Goal: Find specific page/section: Find specific page/section

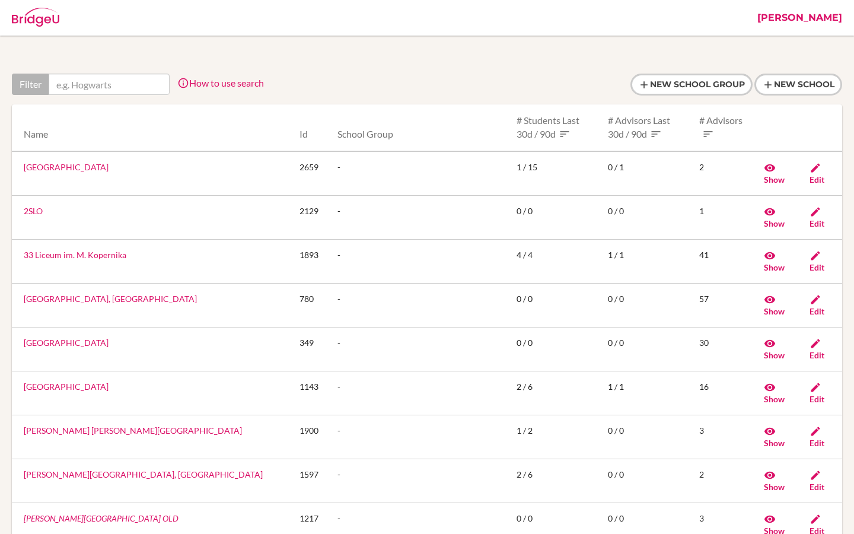
click at [830, 16] on link "[PERSON_NAME]" at bounding box center [800, 18] width 97 height 36
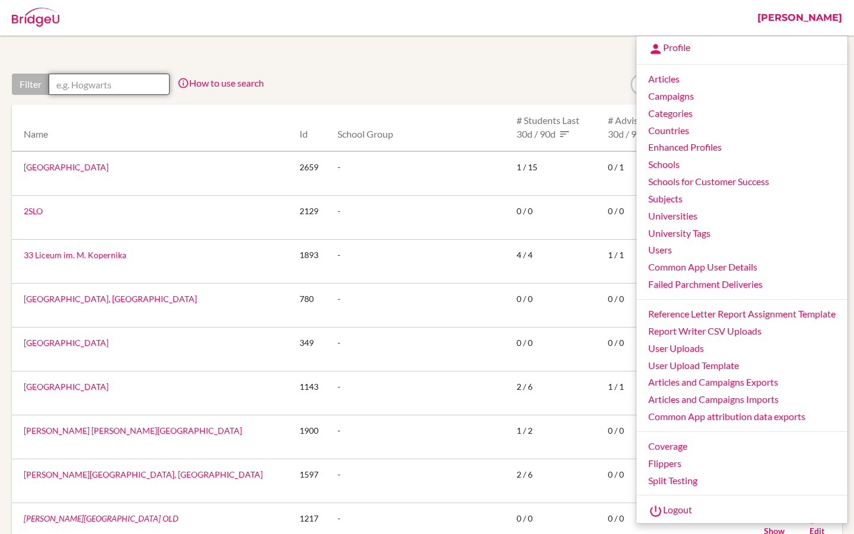
click at [122, 82] on input "text" at bounding box center [109, 84] width 121 height 21
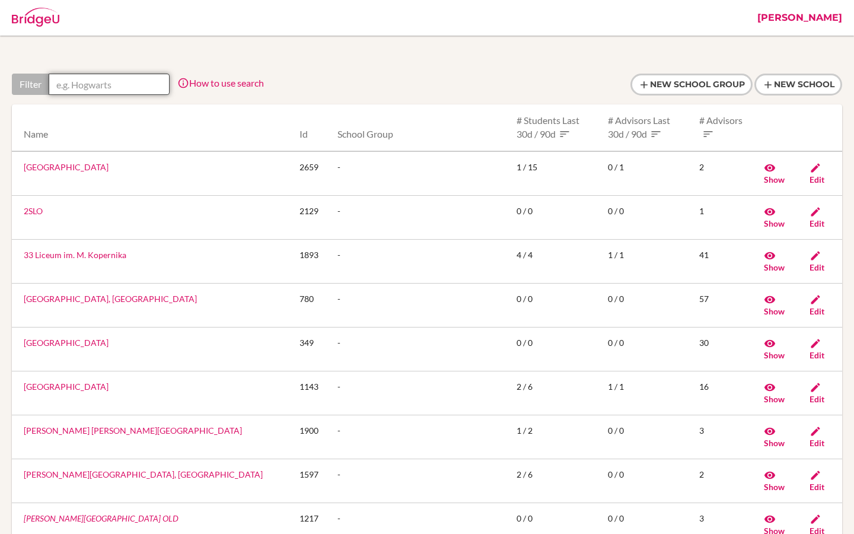
paste input "[GEOGRAPHIC_DATA]"
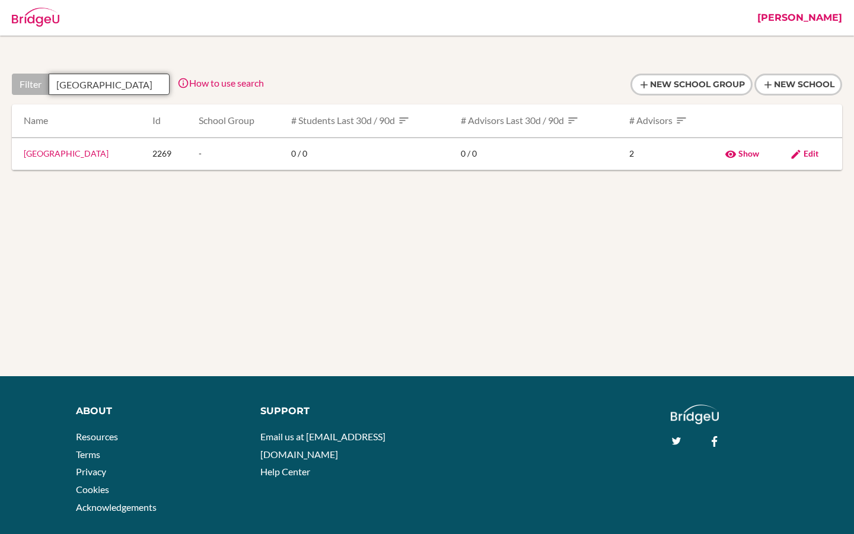
scroll to position [0, 46]
type input "[GEOGRAPHIC_DATA]"
click at [104, 158] on link "[GEOGRAPHIC_DATA]" at bounding box center [66, 153] width 85 height 10
click at [109, 158] on link "[GEOGRAPHIC_DATA]" at bounding box center [66, 153] width 85 height 10
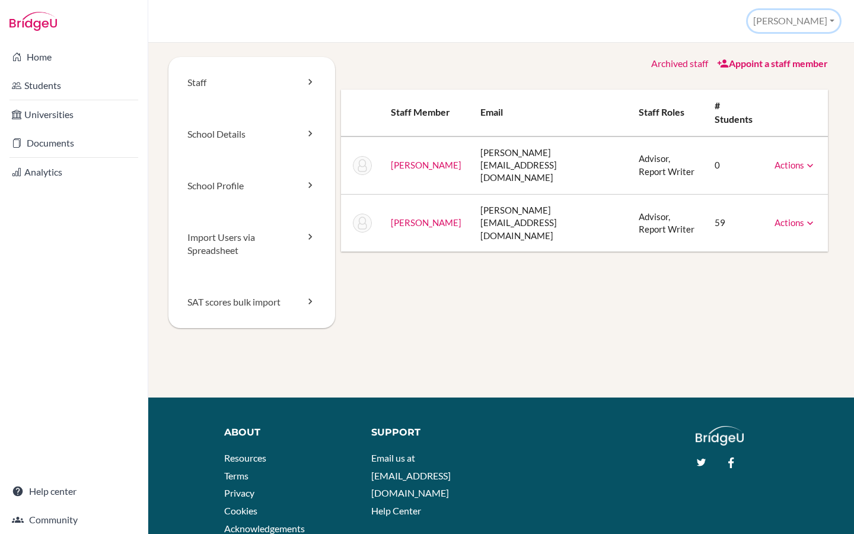
click at [820, 22] on button "[PERSON_NAME]" at bounding box center [794, 21] width 92 height 22
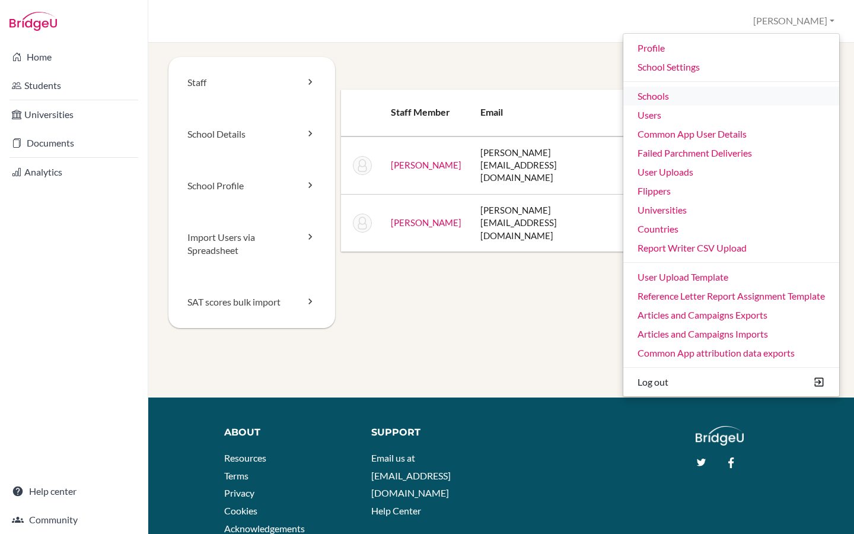
click at [659, 96] on link "Schools" at bounding box center [731, 96] width 216 height 19
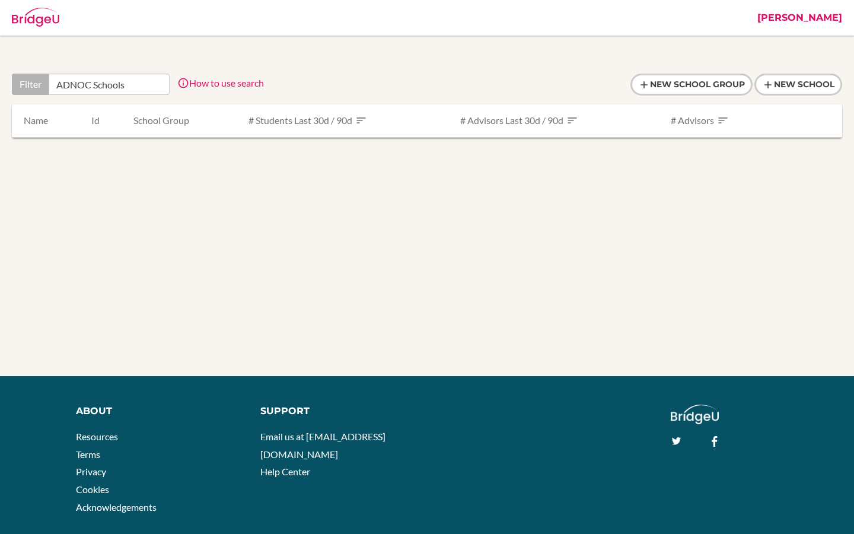
type input "ADNOC Schools"
click at [832, 18] on link "[PERSON_NAME]" at bounding box center [800, 18] width 97 height 36
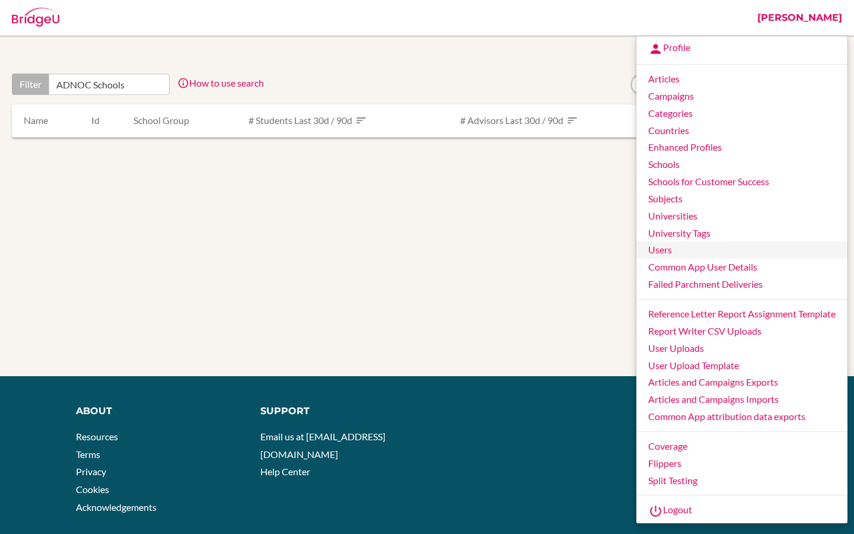
click at [661, 248] on link "Users" at bounding box center [741, 249] width 211 height 17
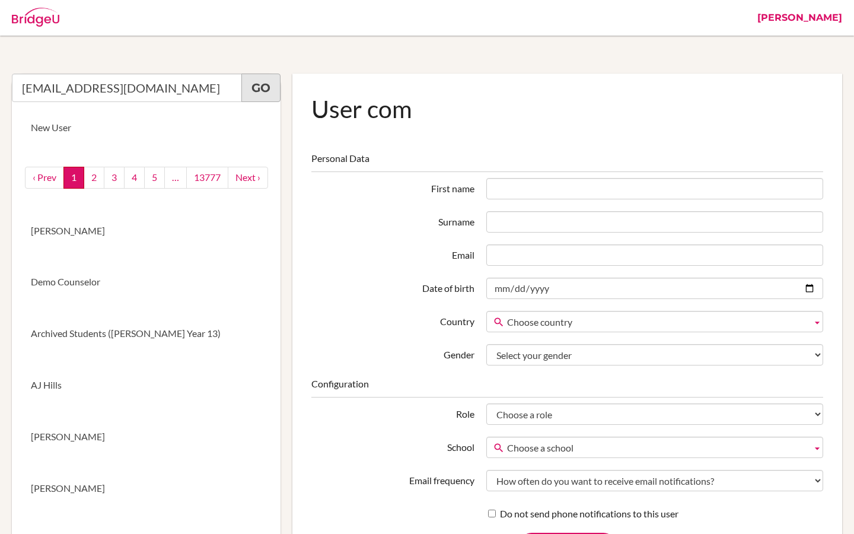
type input "MMAlMansoori@adnoc.sch.ae"
click at [250, 85] on link "Go" at bounding box center [260, 88] width 39 height 28
drag, startPoint x: 829, startPoint y: 12, endPoint x: 829, endPoint y: 468, distance: 455.6
click at [825, 17] on link "[PERSON_NAME]" at bounding box center [800, 18] width 97 height 36
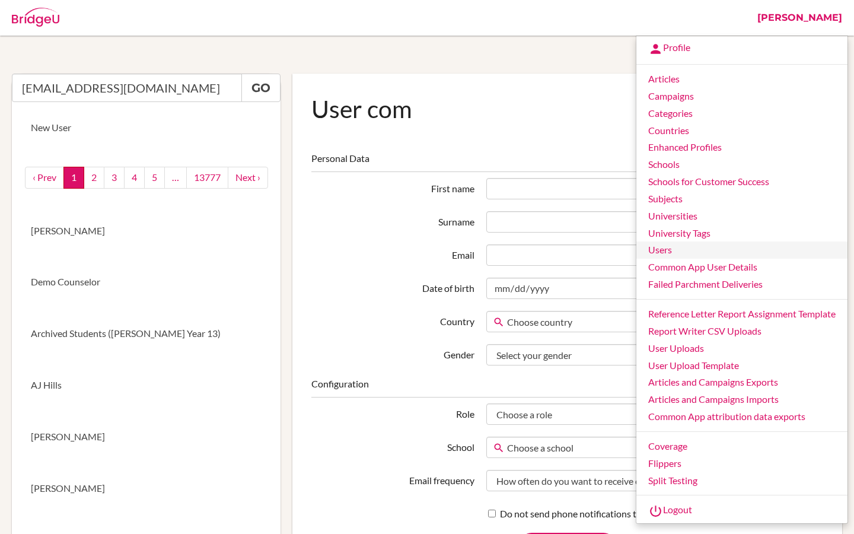
click at [667, 250] on link "Users" at bounding box center [741, 249] width 211 height 17
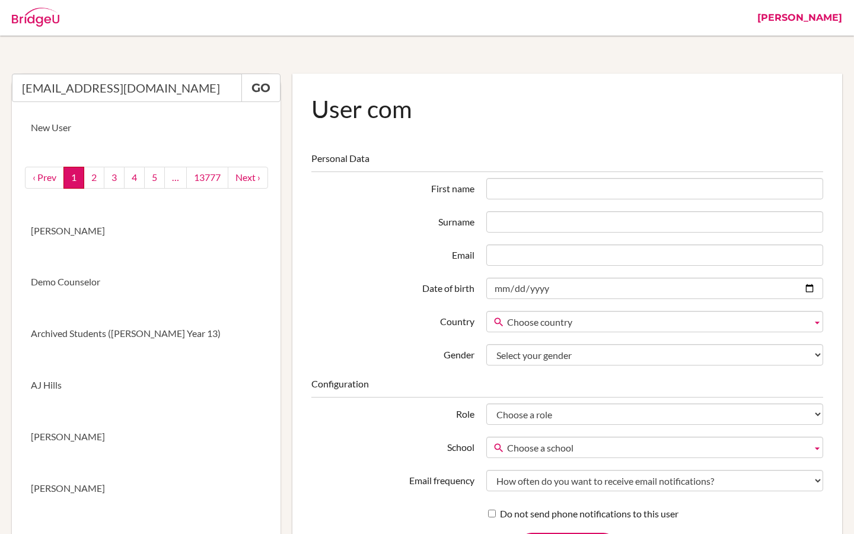
click at [829, 17] on link "[PERSON_NAME]" at bounding box center [800, 18] width 97 height 36
click at [829, 18] on link "[PERSON_NAME]" at bounding box center [800, 18] width 97 height 36
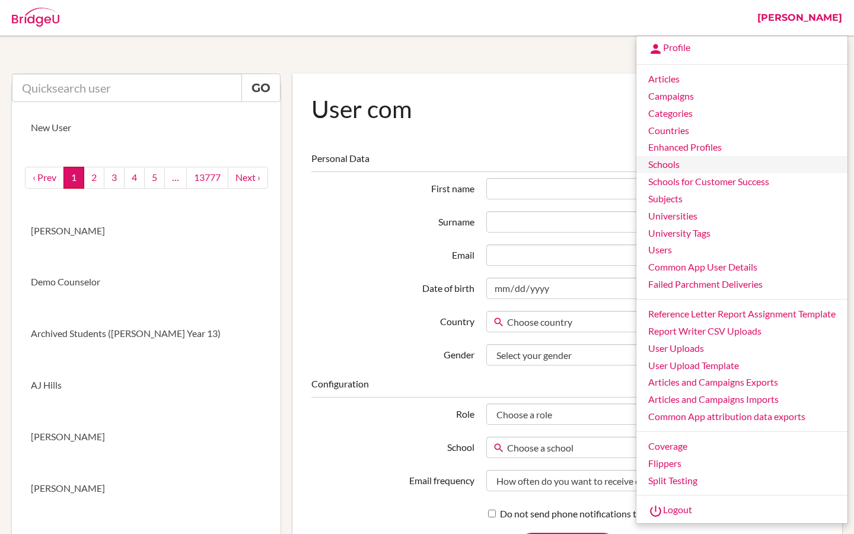
click at [688, 171] on link "Schools" at bounding box center [741, 164] width 211 height 17
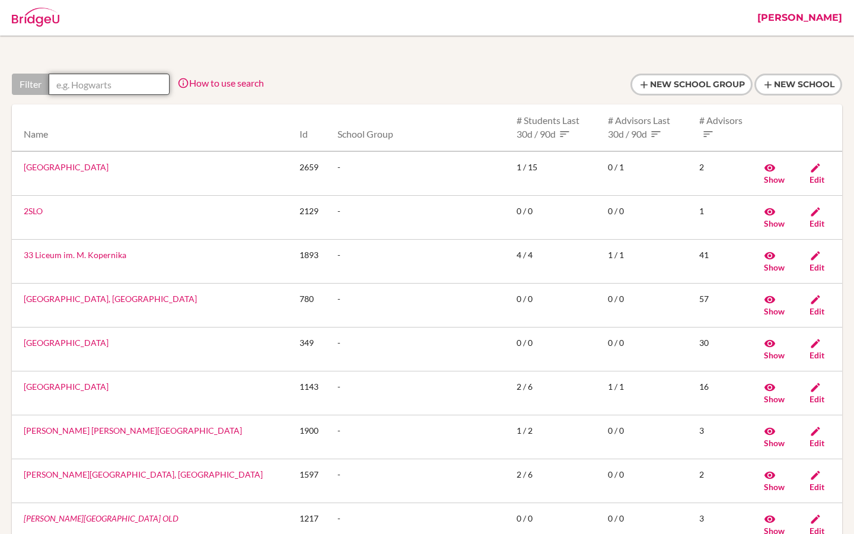
click at [136, 80] on input "text" at bounding box center [109, 84] width 121 height 21
paste input "Adnoc School Sas Al Nakhl"
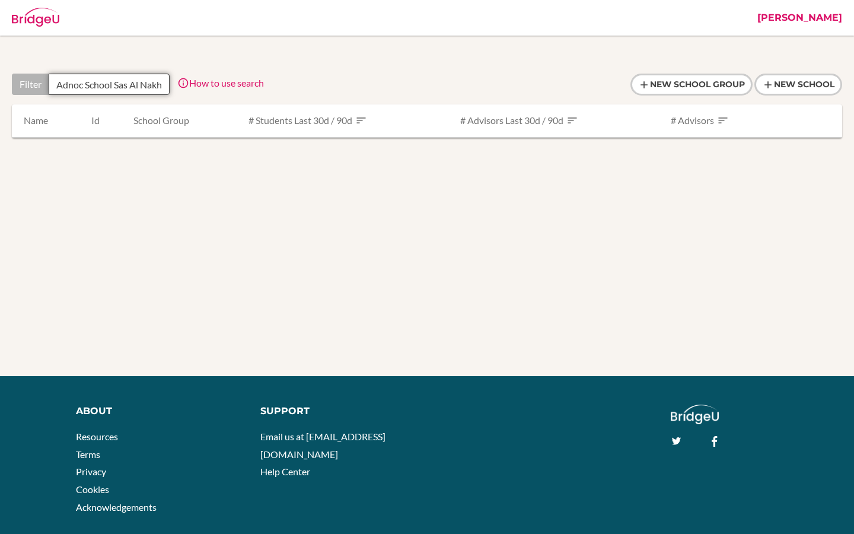
drag, startPoint x: 106, startPoint y: 85, endPoint x: 17, endPoint y: 84, distance: 88.4
click at [17, 84] on div "Filter Adnoc School [GEOGRAPHIC_DATA]" at bounding box center [91, 84] width 158 height 21
click at [112, 87] on input "Sas Al Nakhl" at bounding box center [109, 84] width 121 height 21
type input "Sas Al Nakhl"
